Goal: Task Accomplishment & Management: Manage account settings

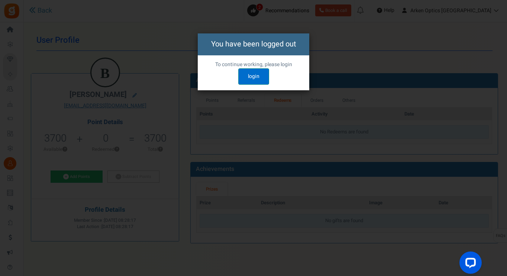
drag, startPoint x: 0, startPoint y: 0, endPoint x: 258, endPoint y: 71, distance: 267.1
click at [258, 71] on link "login" at bounding box center [253, 76] width 31 height 16
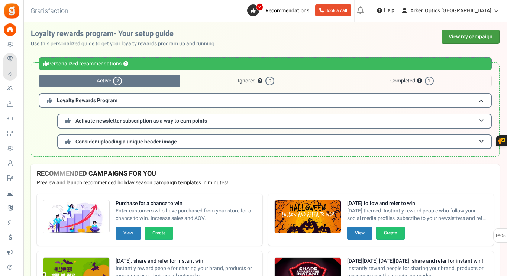
click at [480, 39] on link "View my campaign" at bounding box center [470, 37] width 58 height 14
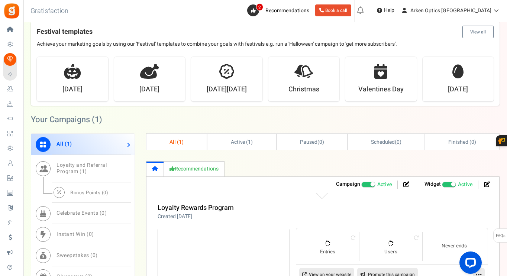
scroll to position [334, 0]
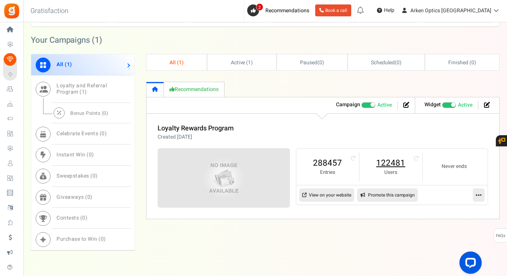
click at [394, 160] on link "122481" at bounding box center [391, 163] width 48 height 12
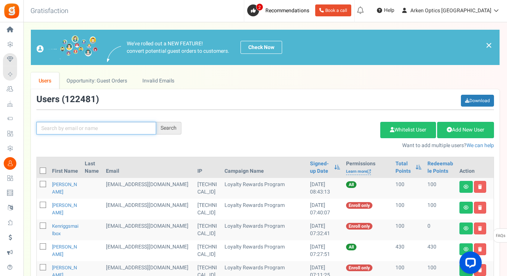
click at [106, 132] on input "text" at bounding box center [96, 128] width 120 height 13
paste input "calvert7.62x51@gmail.com"
type input "calvert7.62x51@gmail.com"
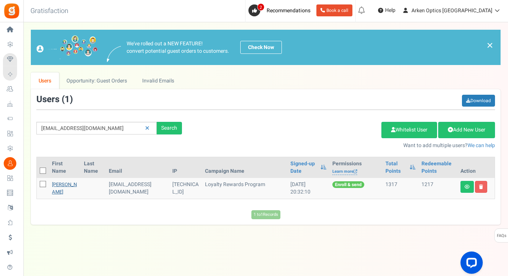
click at [56, 186] on link "Craig Calvert" at bounding box center [64, 188] width 25 height 14
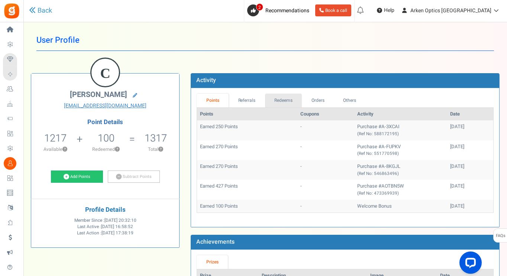
click at [291, 100] on link "Redeems" at bounding box center [283, 101] width 37 height 14
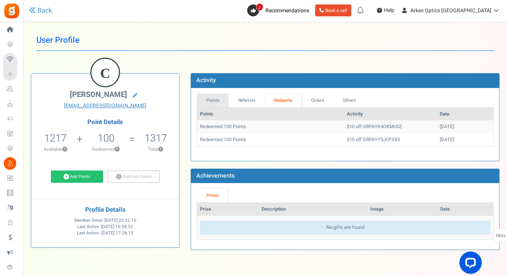
click at [217, 101] on link "Points" at bounding box center [213, 101] width 32 height 14
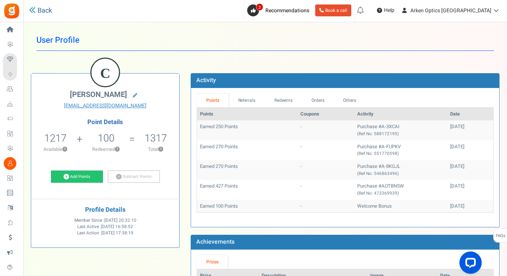
click at [42, 13] on link "Back" at bounding box center [40, 11] width 23 height 10
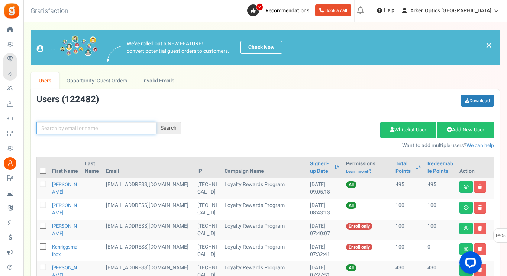
click at [90, 127] on input "text" at bounding box center [96, 128] width 120 height 13
paste input "dmmcdaniel14@gmail.com"
type input "dmmcdaniel14@gmail.com"
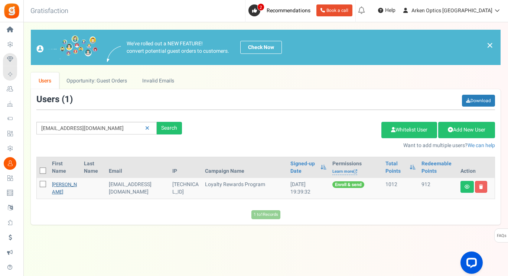
click at [59, 192] on link "David M McDaniel" at bounding box center [64, 188] width 25 height 14
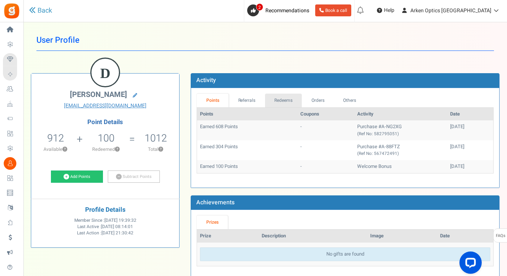
click at [289, 100] on link "Redeems" at bounding box center [283, 101] width 37 height 14
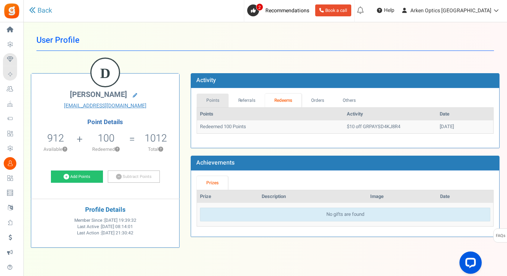
click at [216, 99] on link "Points" at bounding box center [213, 101] width 32 height 14
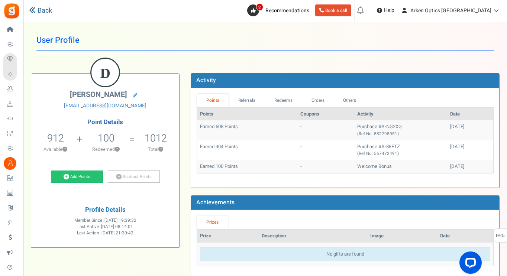
click at [48, 14] on link "Back" at bounding box center [40, 11] width 23 height 10
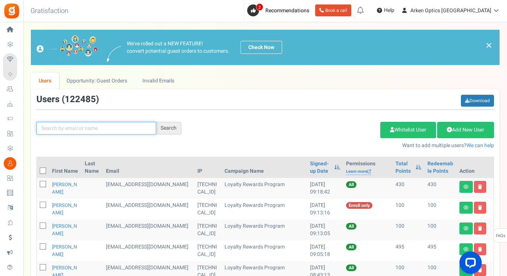
click at [91, 126] on input "text" at bounding box center [96, 128] width 120 height 13
paste input "joeran57@hotmail.com"
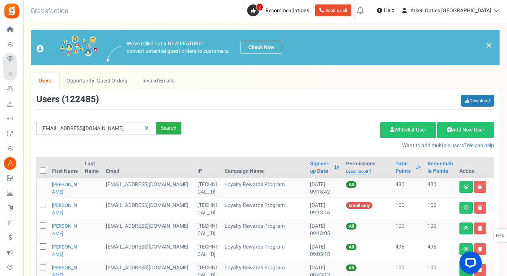
click at [170, 125] on div "Search" at bounding box center [168, 128] width 25 height 13
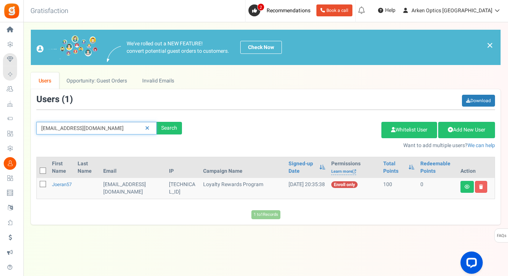
drag, startPoint x: 111, startPoint y: 123, endPoint x: 25, endPoint y: 121, distance: 86.2
click at [25, 121] on div "× Close Add Points ? First Name Last Name Email Do you want to give Welcome bon…" at bounding box center [265, 127] width 485 height 195
paste input "dhayner760@g"
type input "dhayner760@gmail.com"
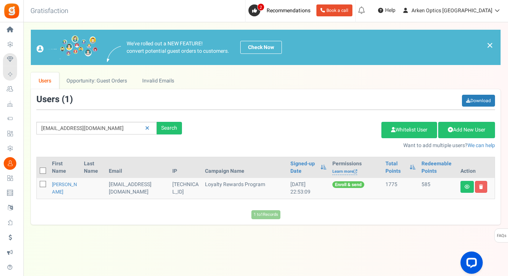
click at [55, 188] on td "David Hayner" at bounding box center [65, 188] width 32 height 21
click at [60, 192] on link "David Hayner" at bounding box center [64, 188] width 25 height 14
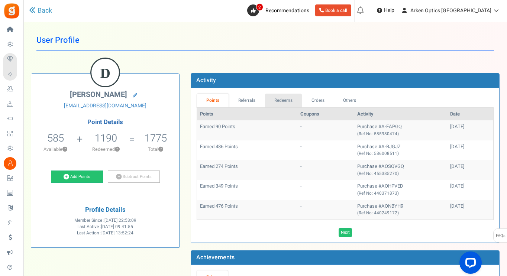
click at [287, 100] on link "Redeems" at bounding box center [283, 101] width 37 height 14
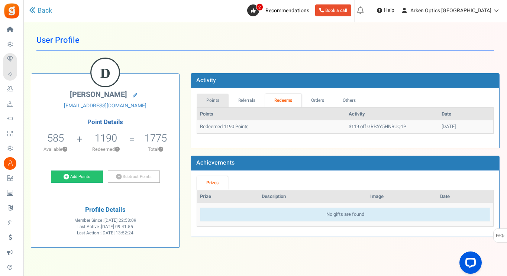
click at [217, 97] on link "Points" at bounding box center [213, 101] width 32 height 14
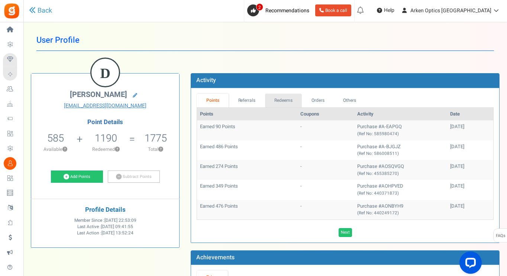
click at [291, 99] on link "Redeems" at bounding box center [283, 101] width 37 height 14
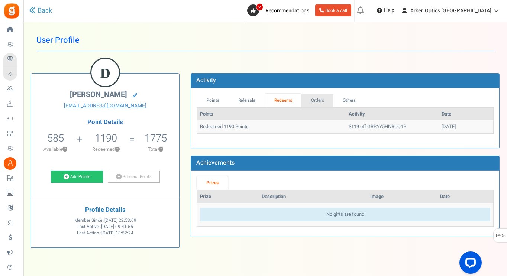
click at [318, 97] on link "Orders" at bounding box center [317, 101] width 32 height 14
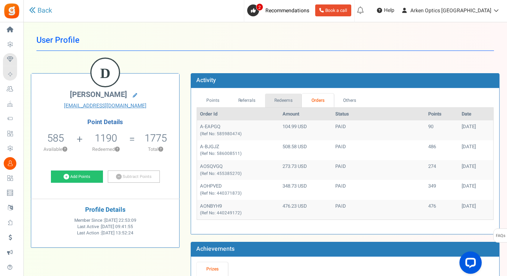
click at [287, 101] on link "Redeems" at bounding box center [283, 101] width 37 height 14
